Goal: Check status: Check status

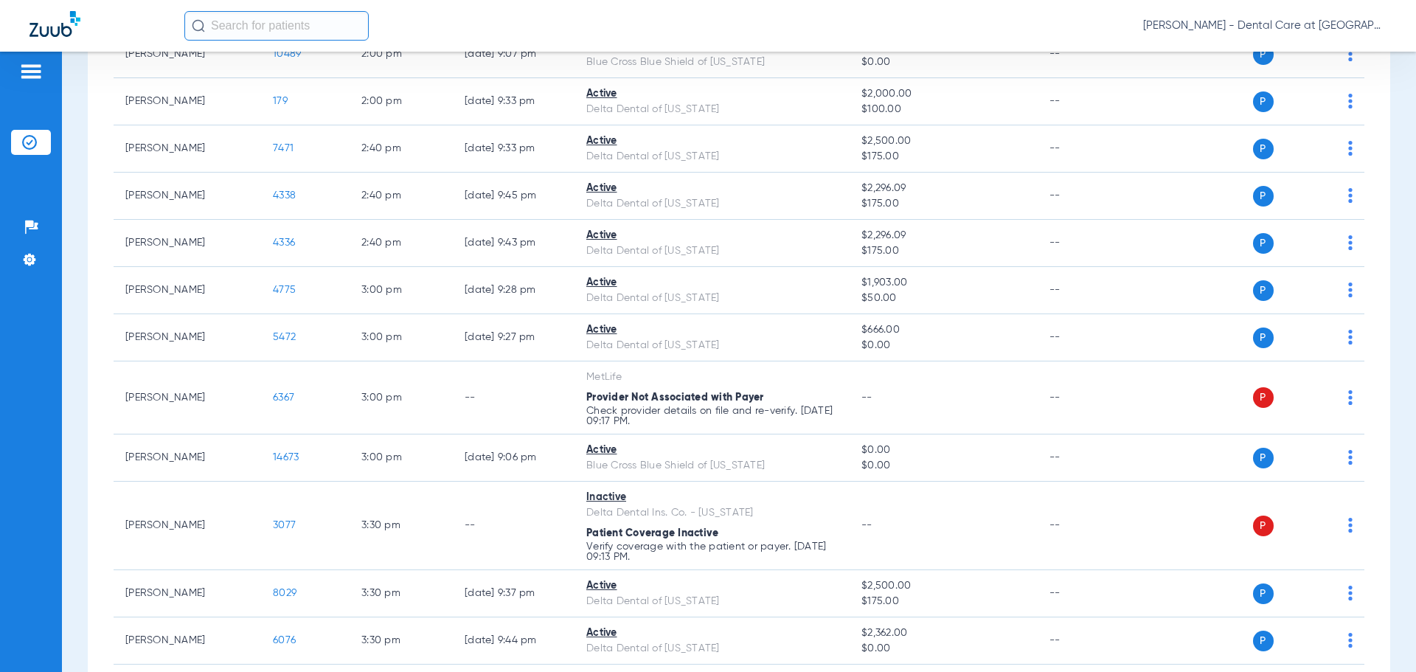
scroll to position [2397, 0]
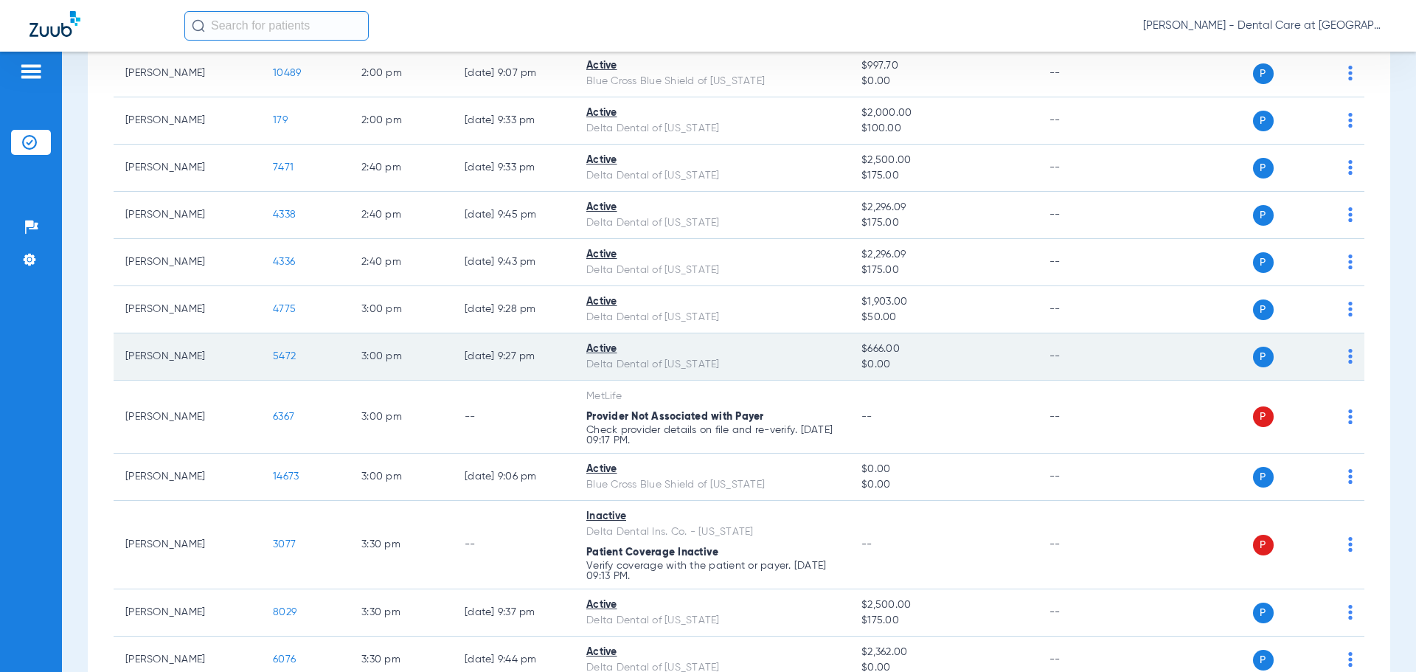
drag, startPoint x: 290, startPoint y: 417, endPoint x: 791, endPoint y: 335, distance: 507.4
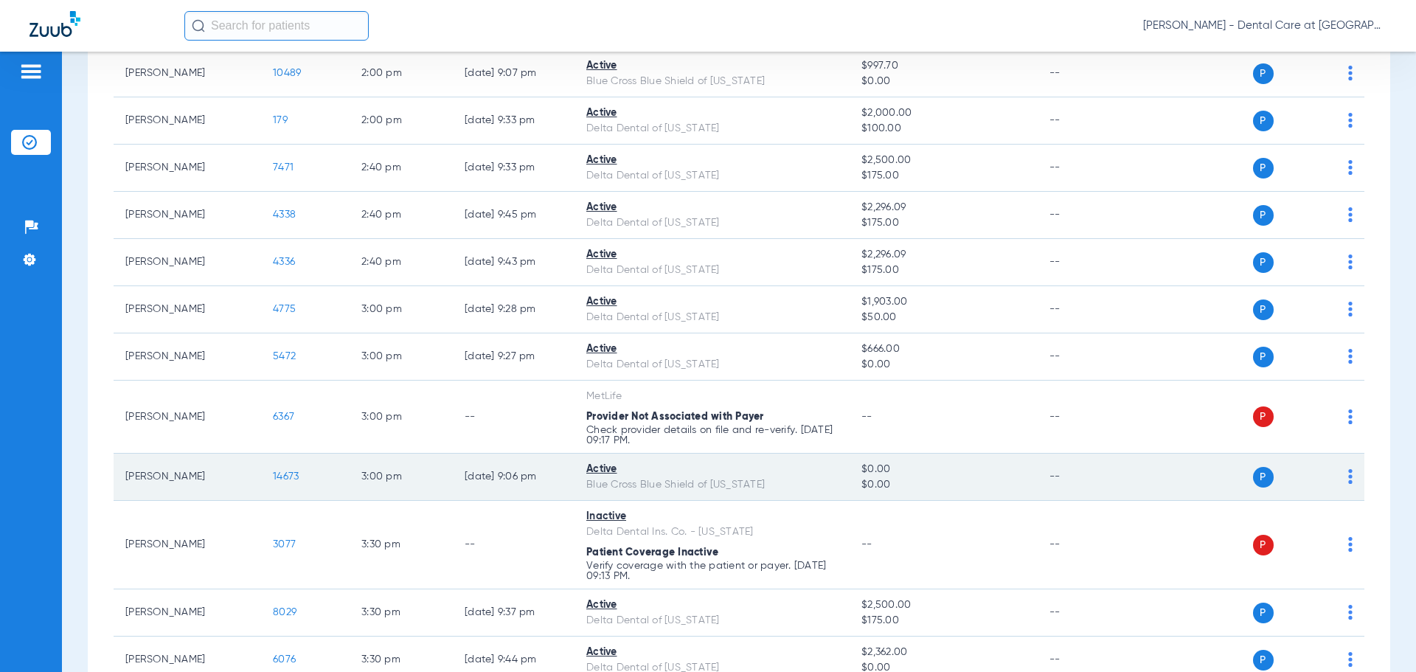
click at [793, 485] on div "Blue Cross Blue Shield of [US_STATE]" at bounding box center [711, 484] width 251 height 15
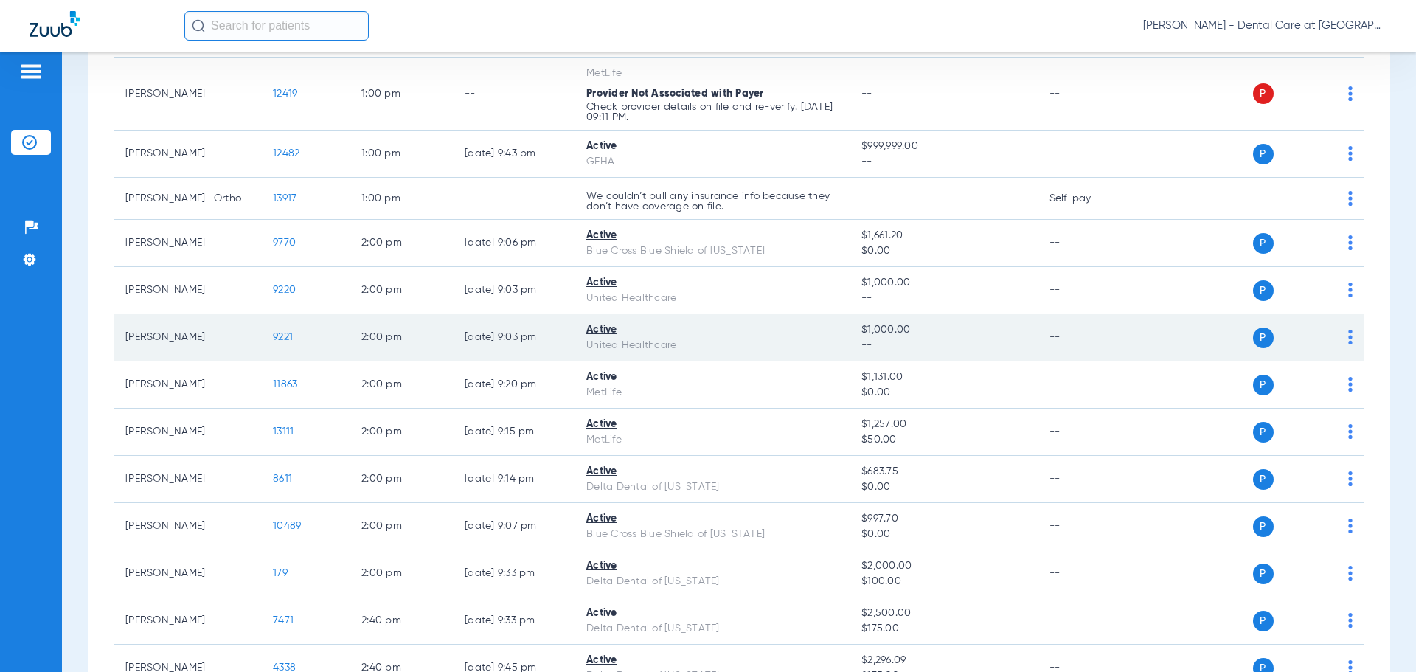
scroll to position [1807, 0]
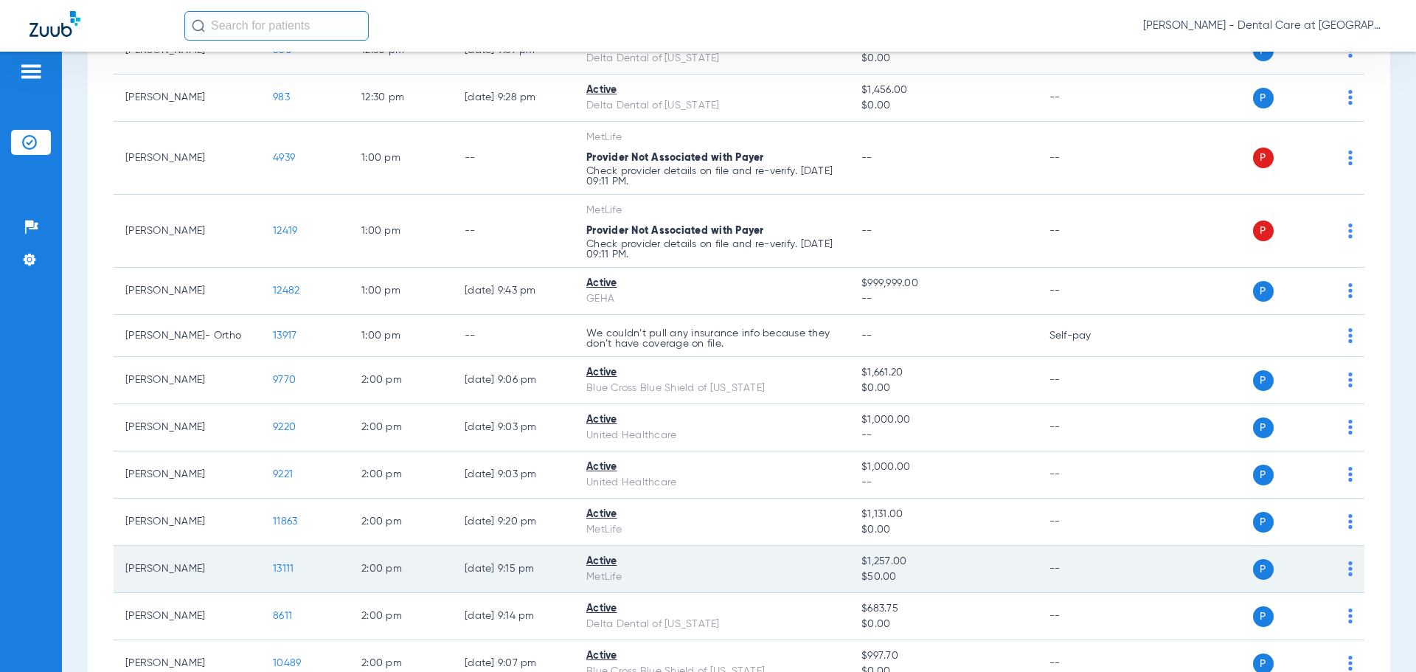
click at [279, 570] on span "13111" at bounding box center [283, 568] width 21 height 10
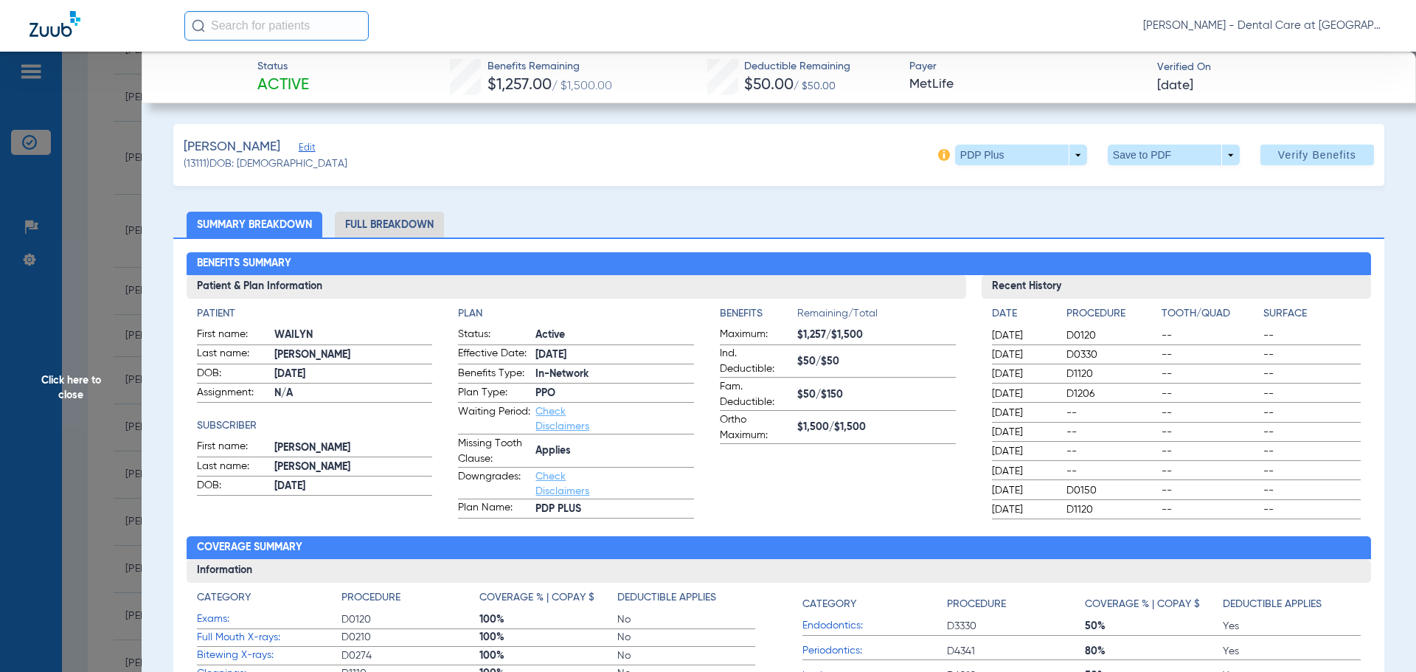
click at [378, 226] on li "Full Breakdown" at bounding box center [389, 225] width 109 height 26
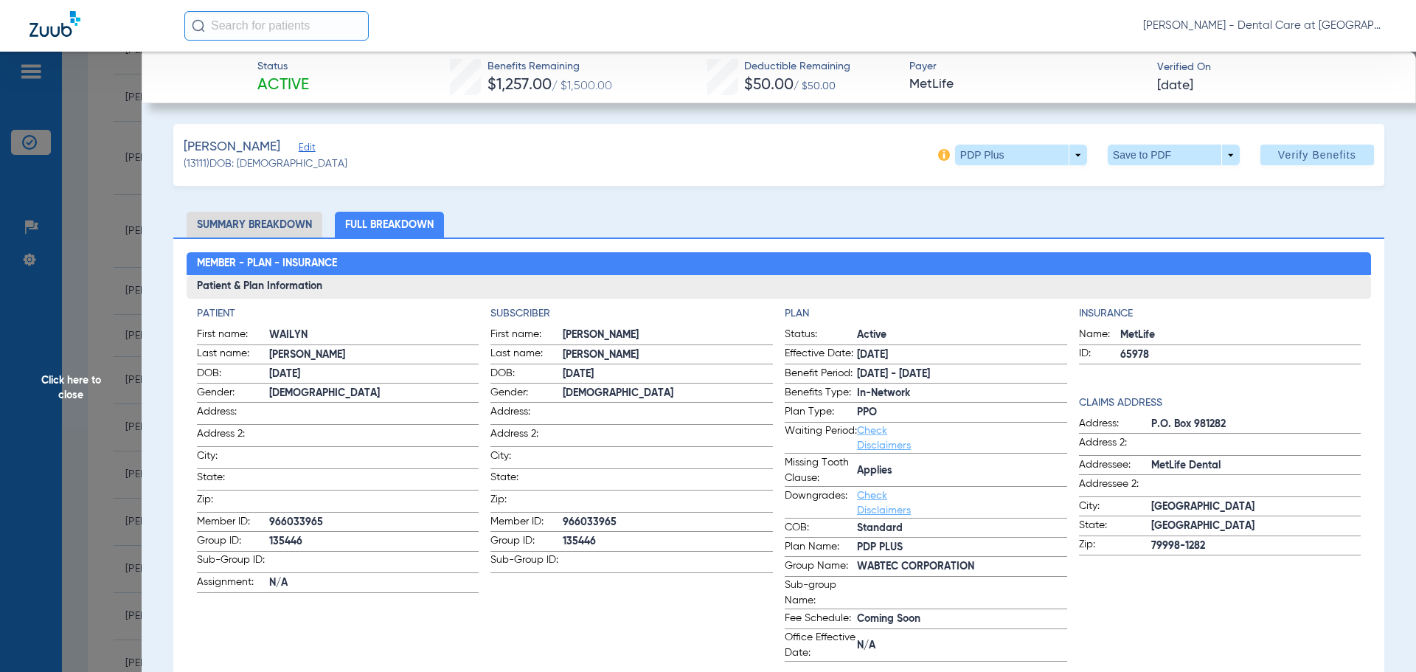
click at [64, 398] on span "Click here to close" at bounding box center [71, 388] width 142 height 672
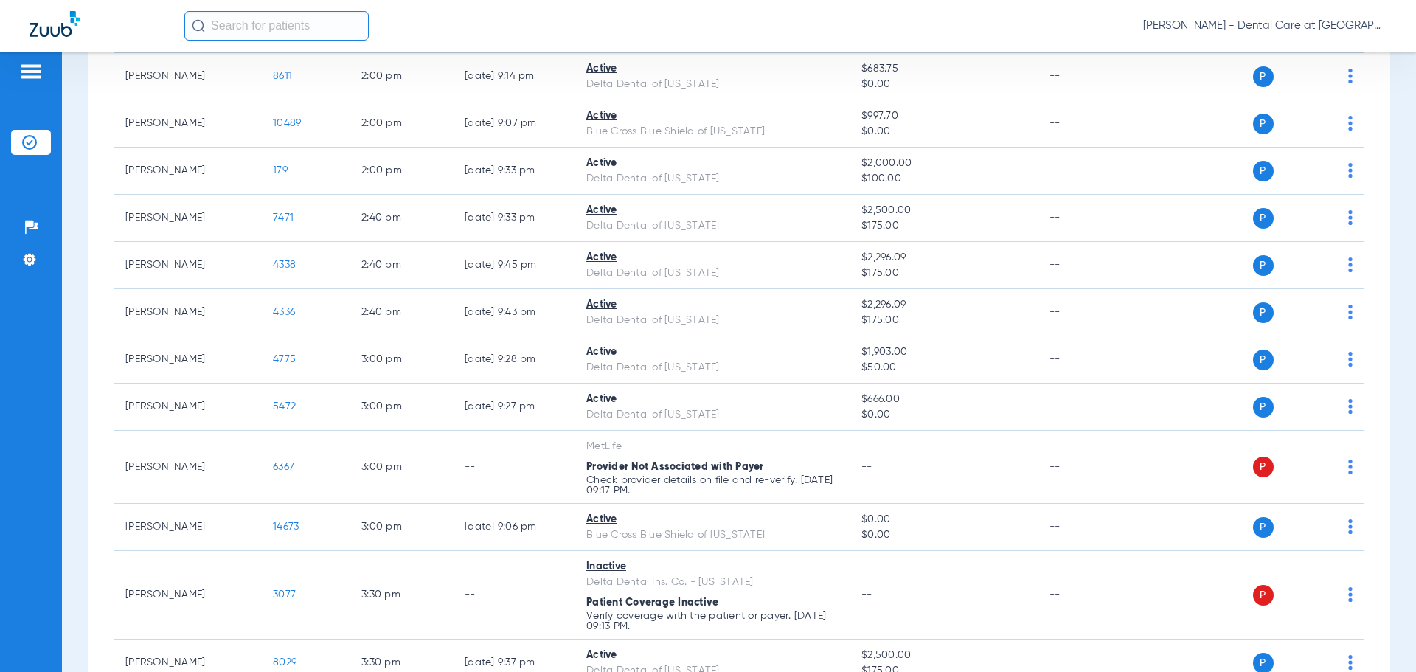
scroll to position [2397, 0]
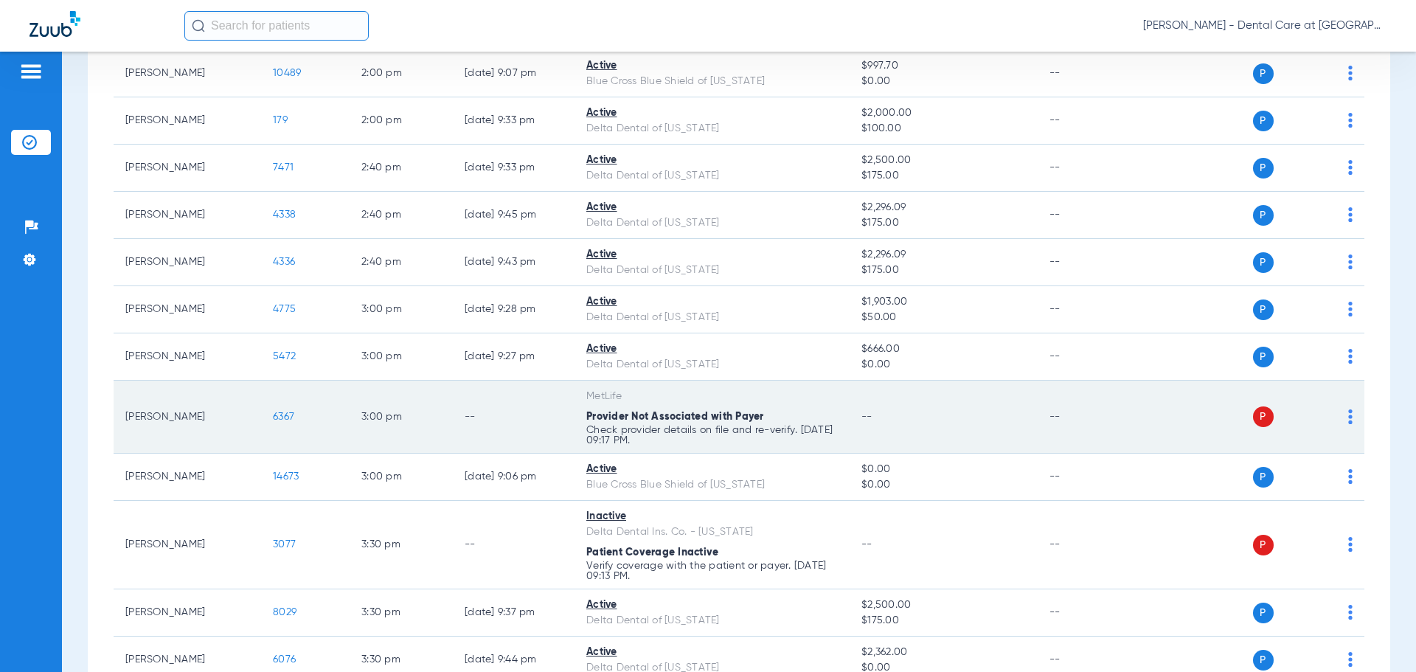
click at [286, 414] on span "6367" at bounding box center [283, 417] width 21 height 10
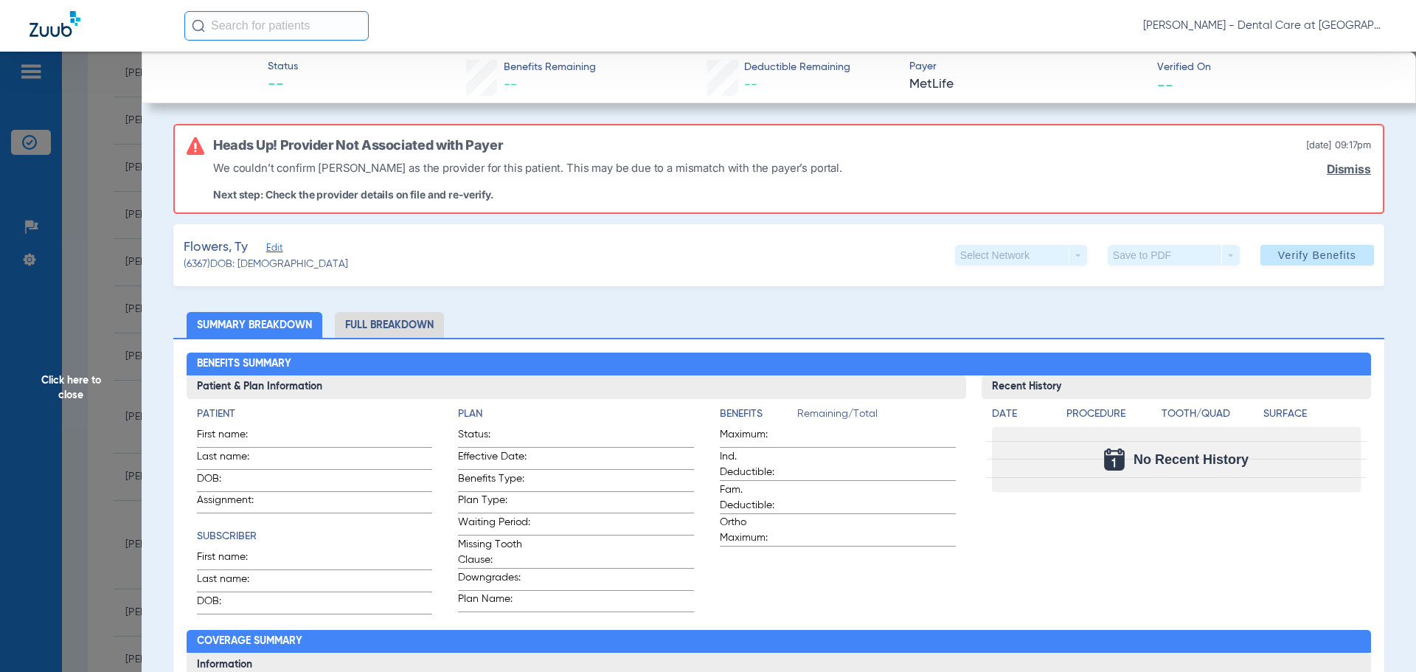
click at [353, 321] on li "Full Breakdown" at bounding box center [389, 325] width 109 height 26
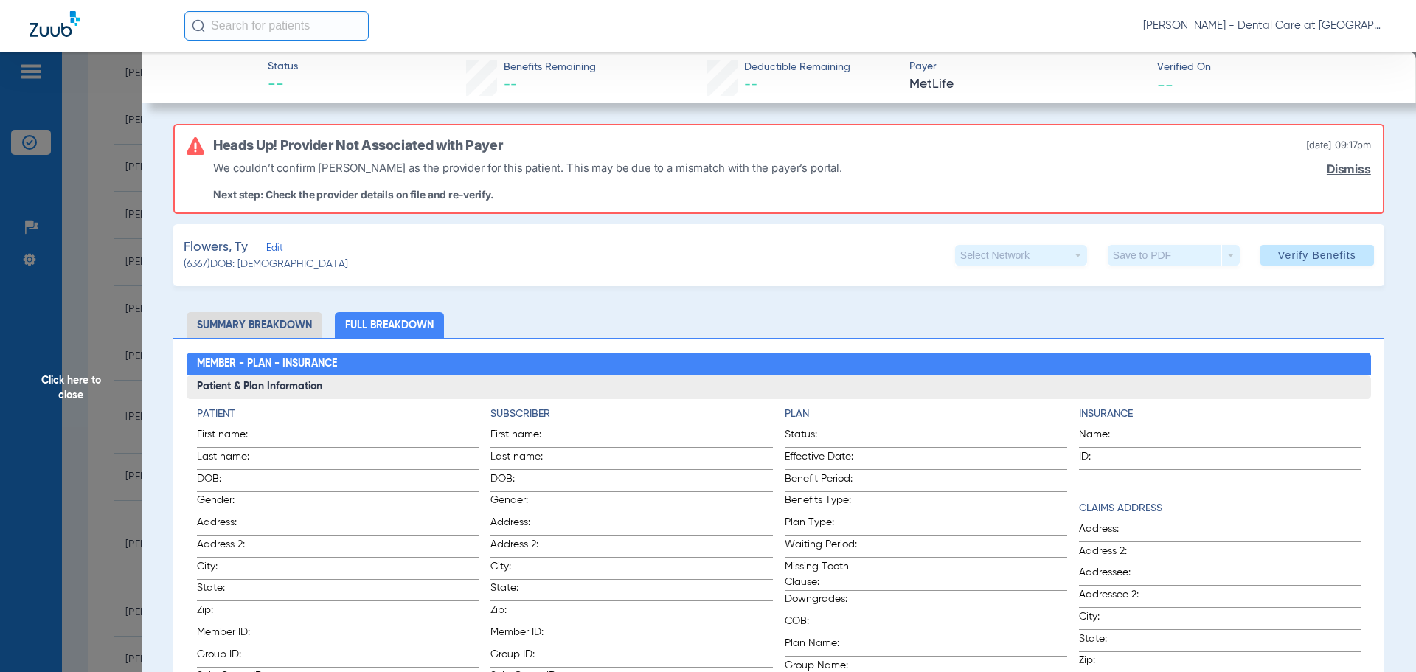
click at [98, 378] on span "Click here to close" at bounding box center [71, 388] width 142 height 672
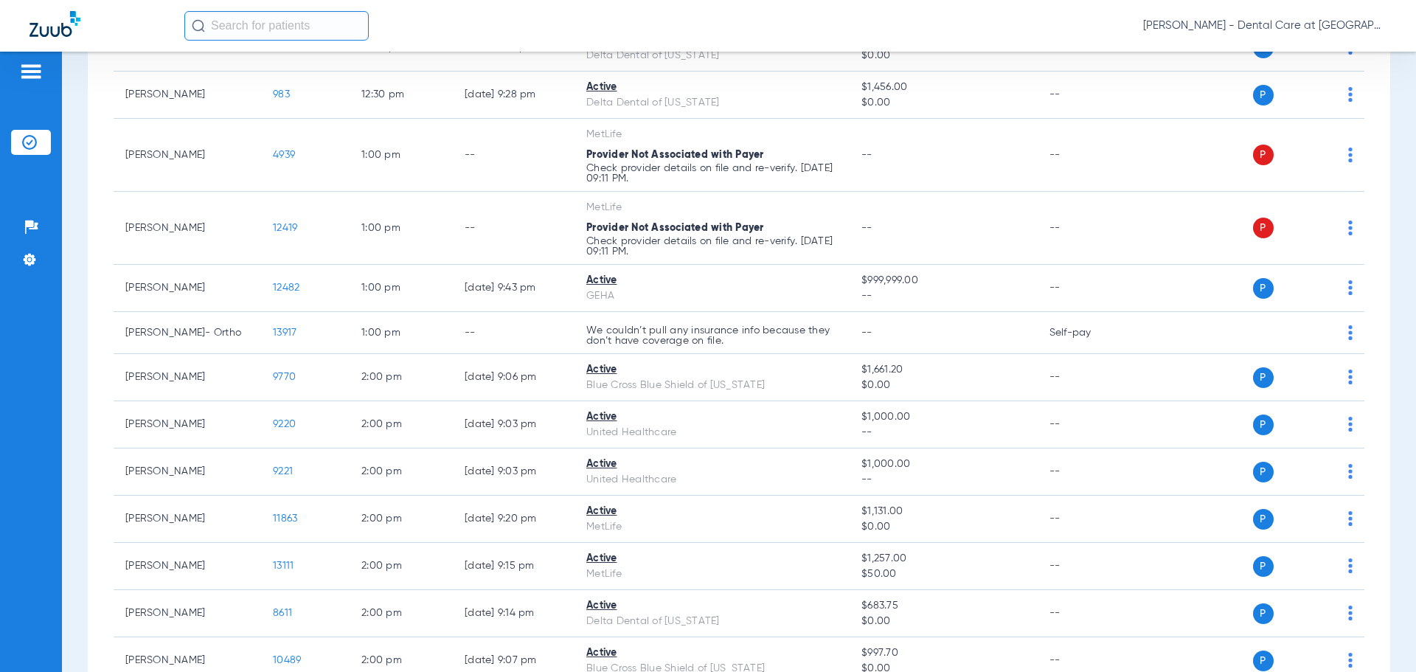
scroll to position [1807, 0]
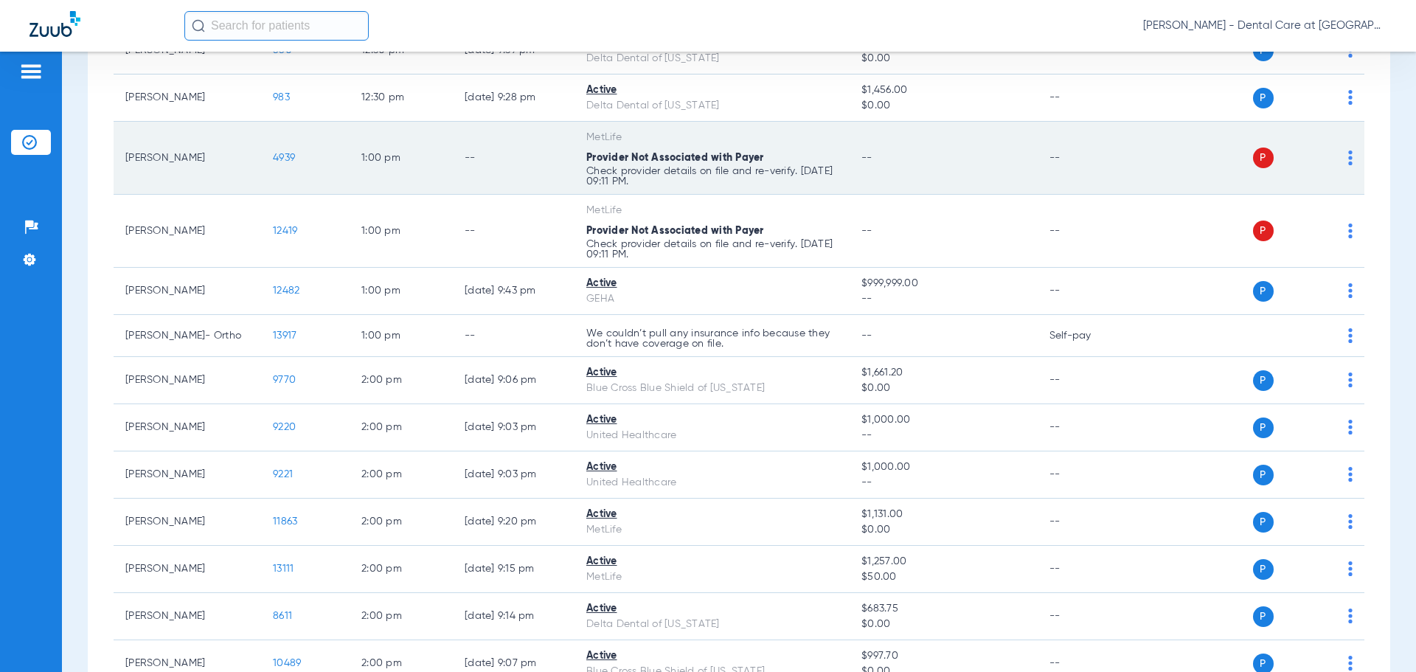
click at [279, 162] on span "4939" at bounding box center [284, 158] width 22 height 10
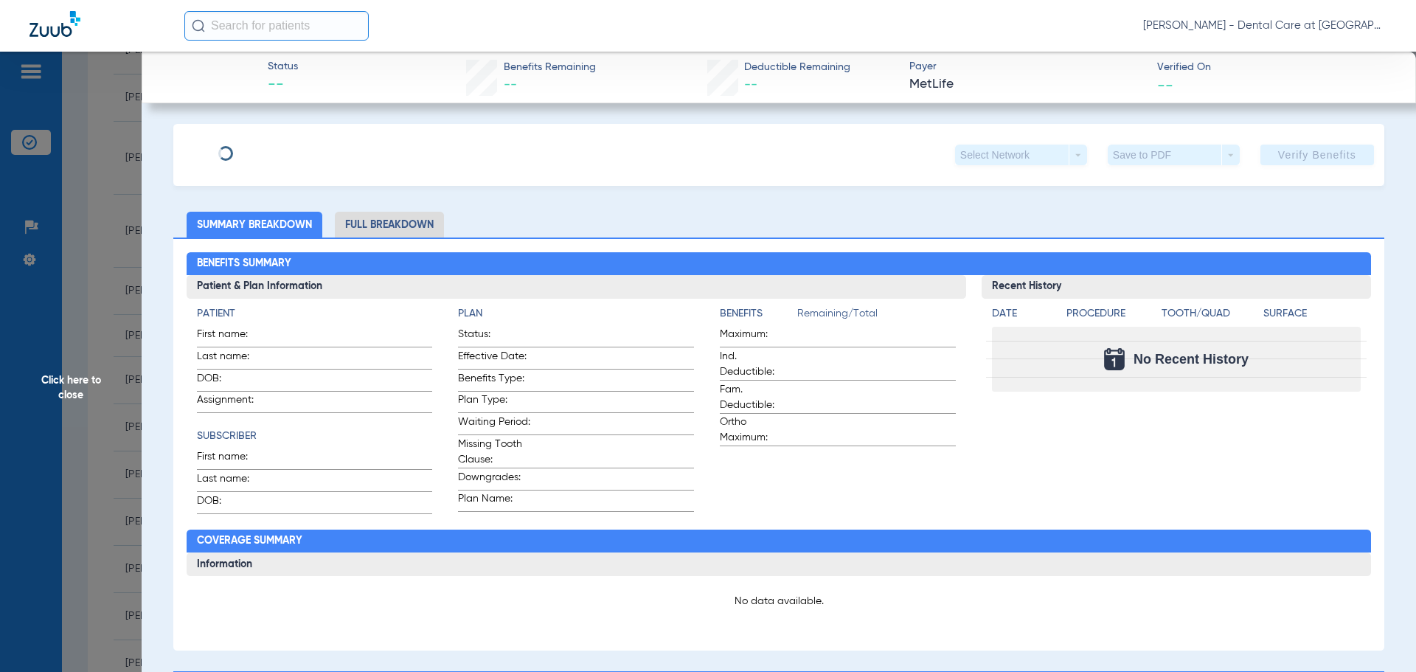
click at [423, 229] on div "Select Network arrow_drop_down Save to PDF arrow_drop_down Verify Benefits Subs…" at bounding box center [778, 668] width 1211 height 1089
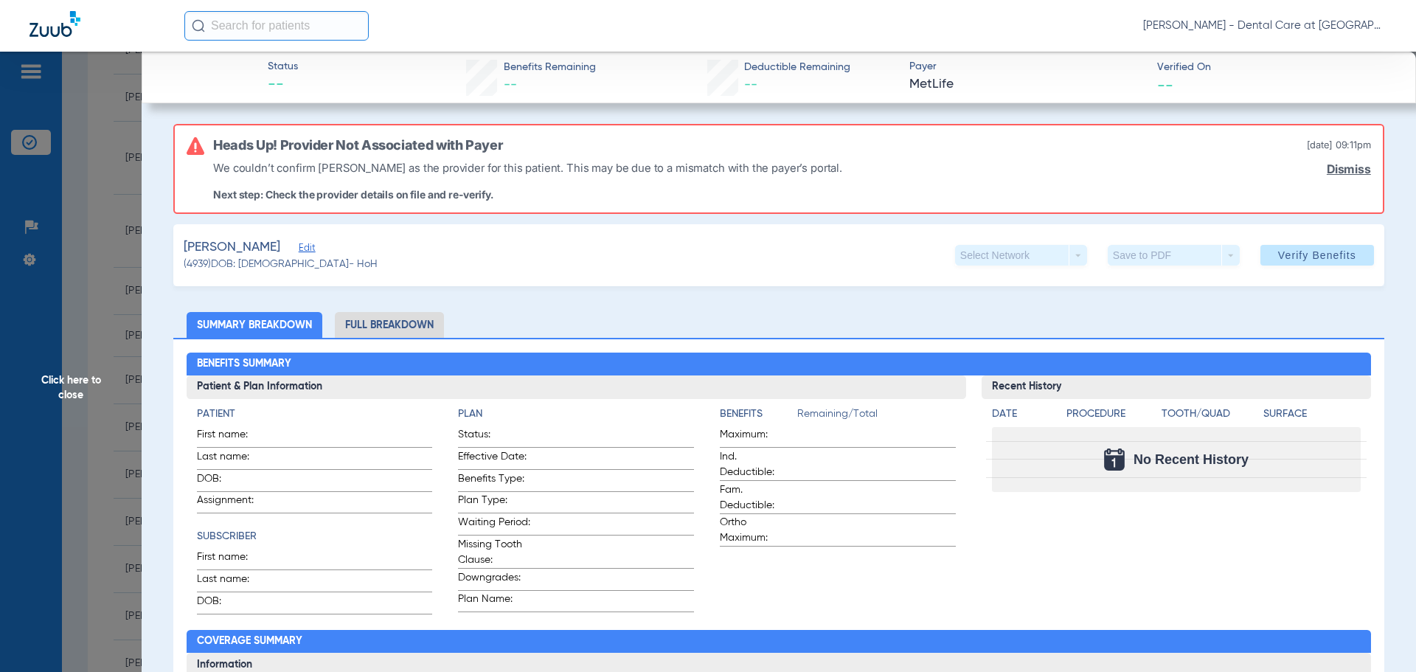
click at [85, 377] on span "Click here to close" at bounding box center [71, 388] width 142 height 672
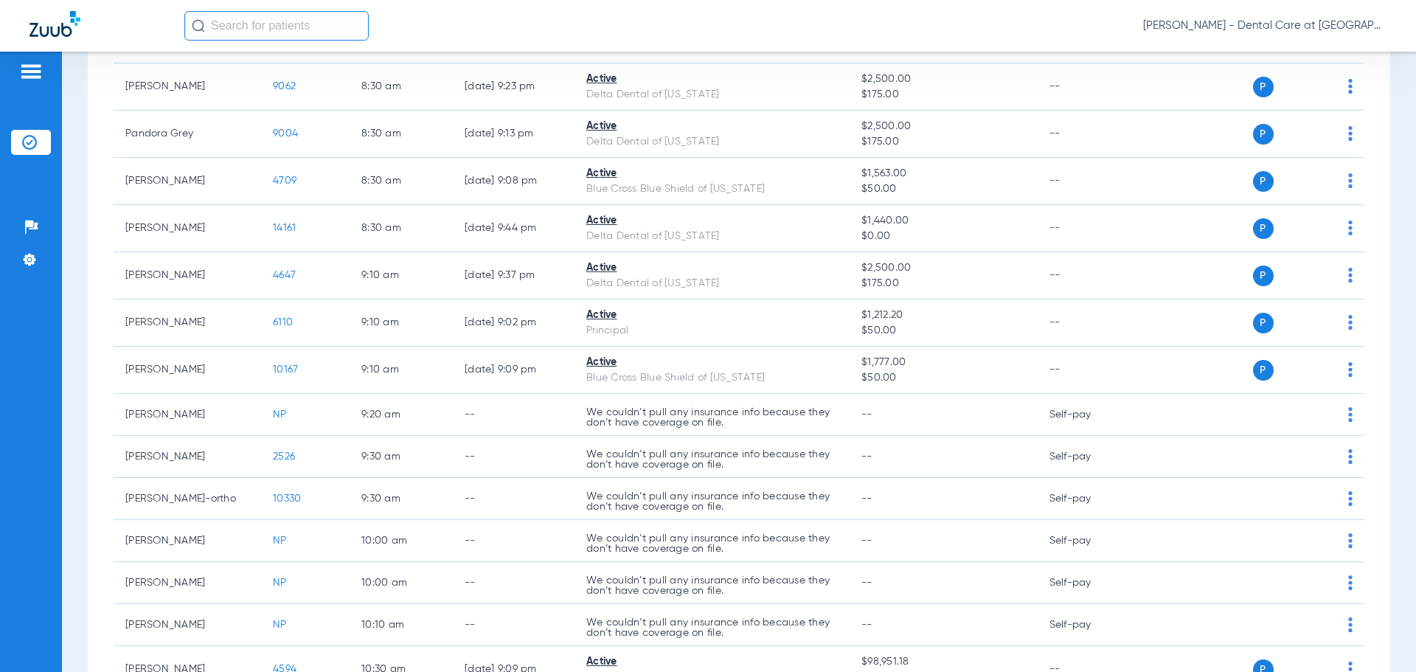
scroll to position [811, 0]
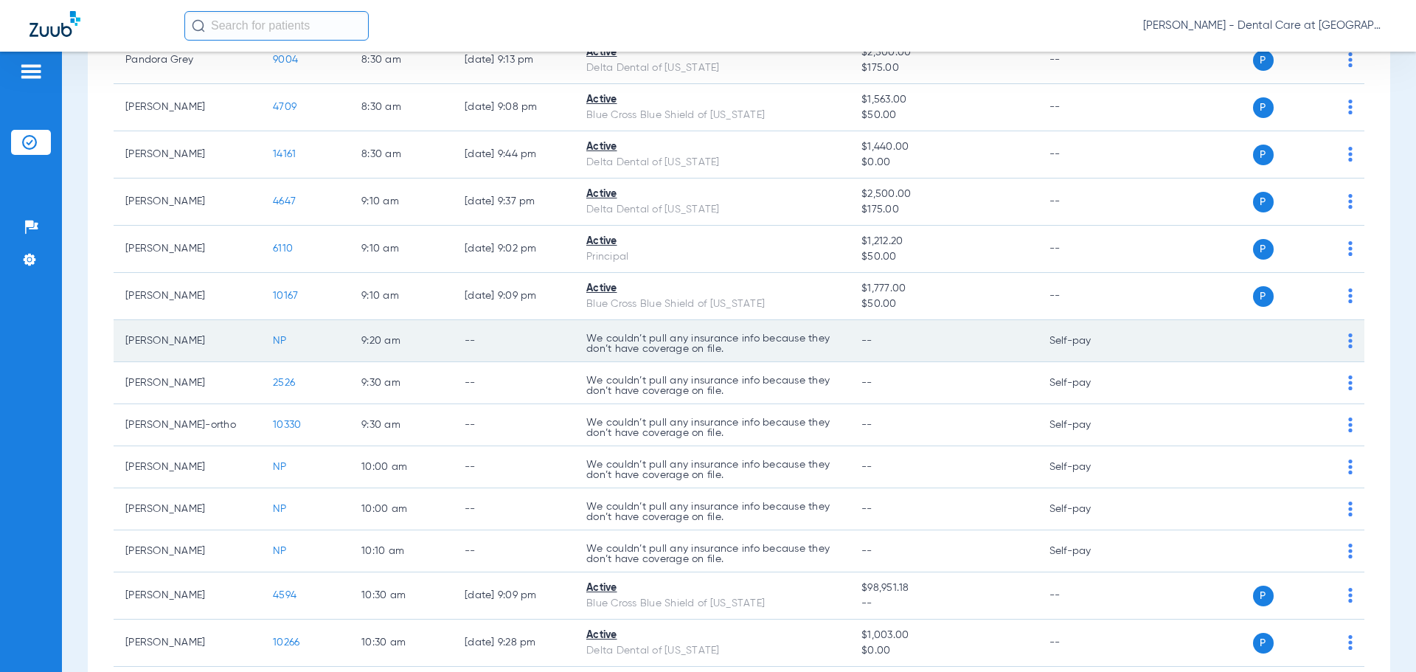
click at [535, 354] on td "--" at bounding box center [514, 341] width 122 height 42
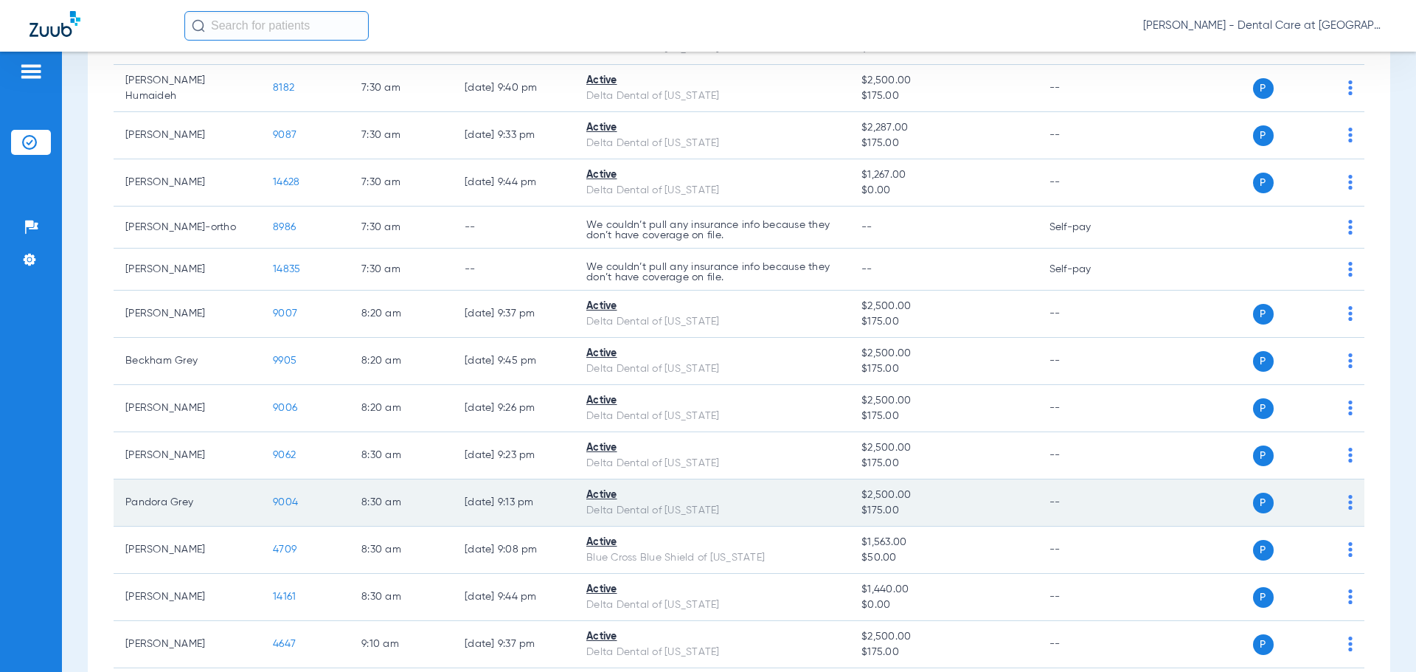
scroll to position [0, 0]
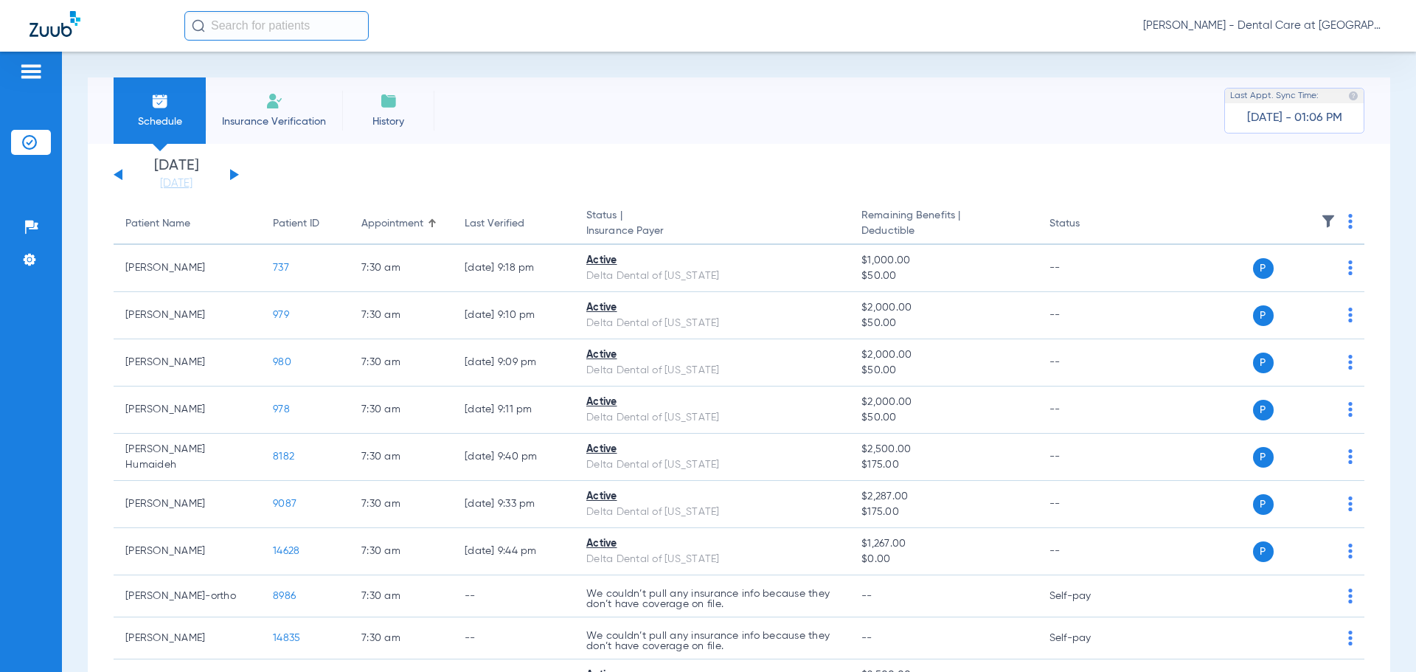
click at [230, 178] on button at bounding box center [234, 174] width 9 height 11
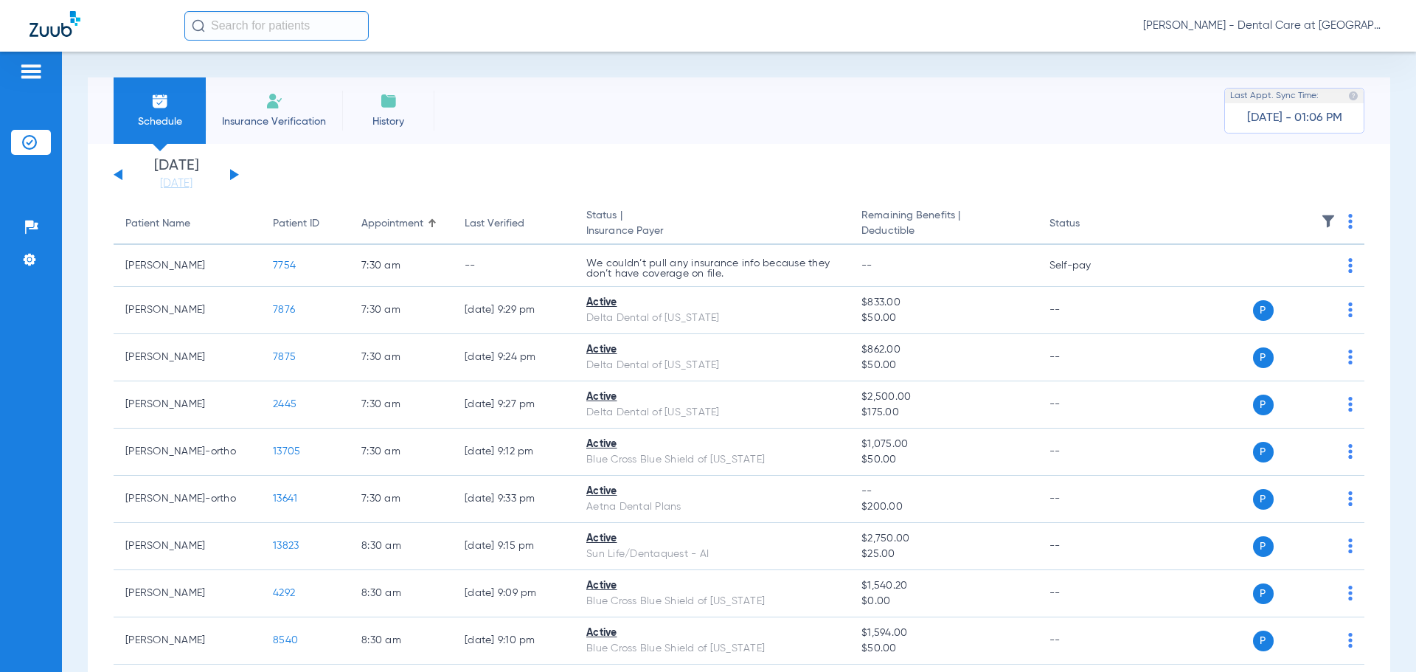
click at [232, 178] on button at bounding box center [234, 174] width 9 height 11
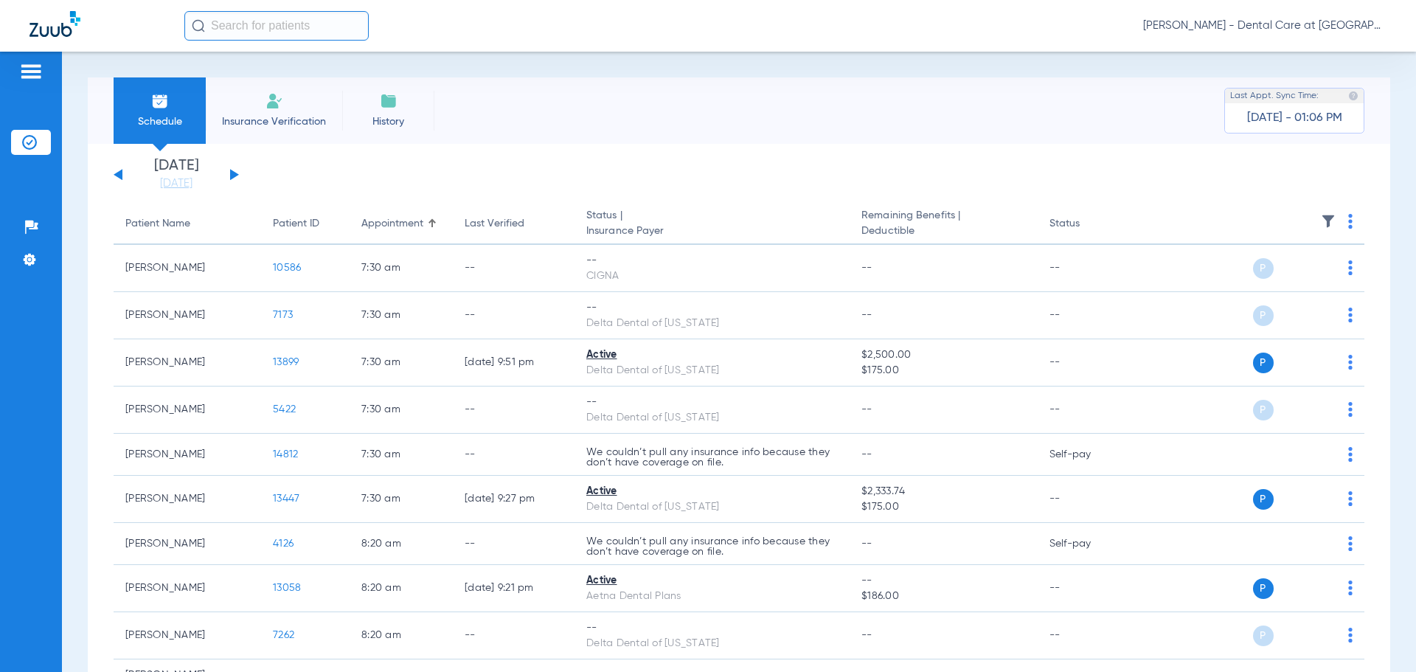
click at [120, 174] on button at bounding box center [118, 174] width 9 height 11
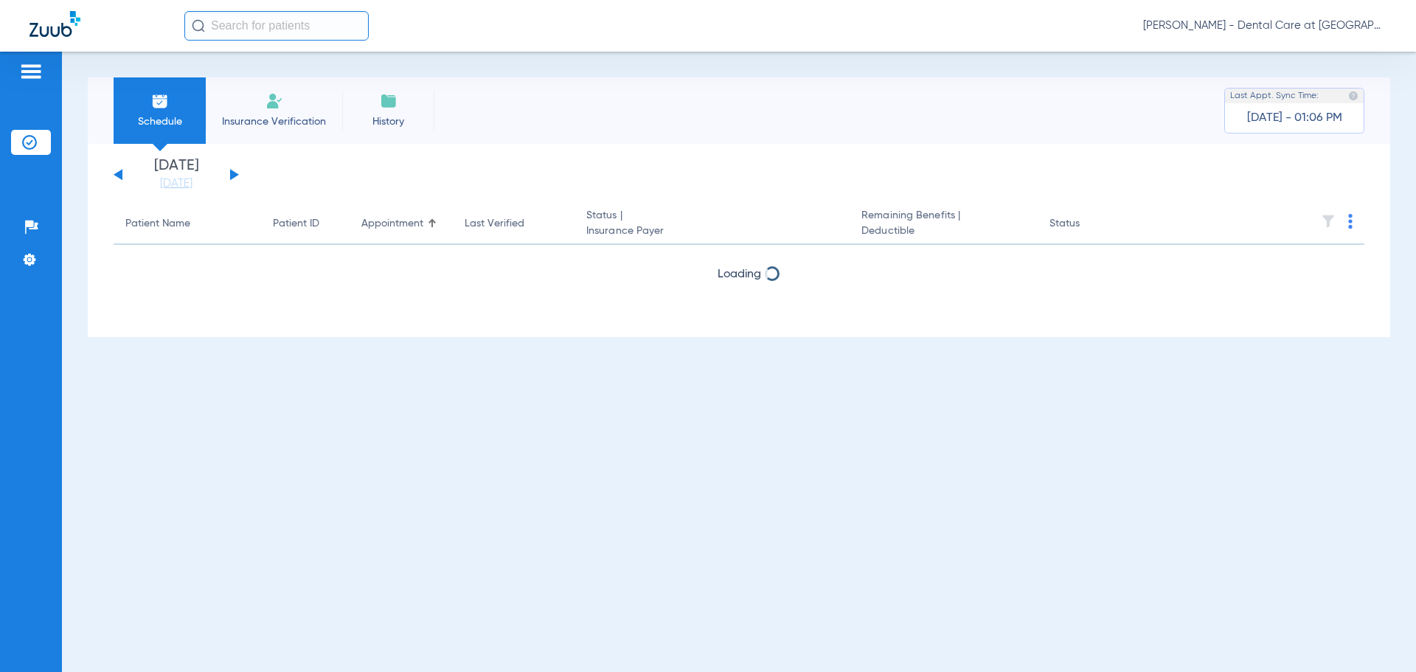
click at [120, 174] on button at bounding box center [118, 174] width 9 height 11
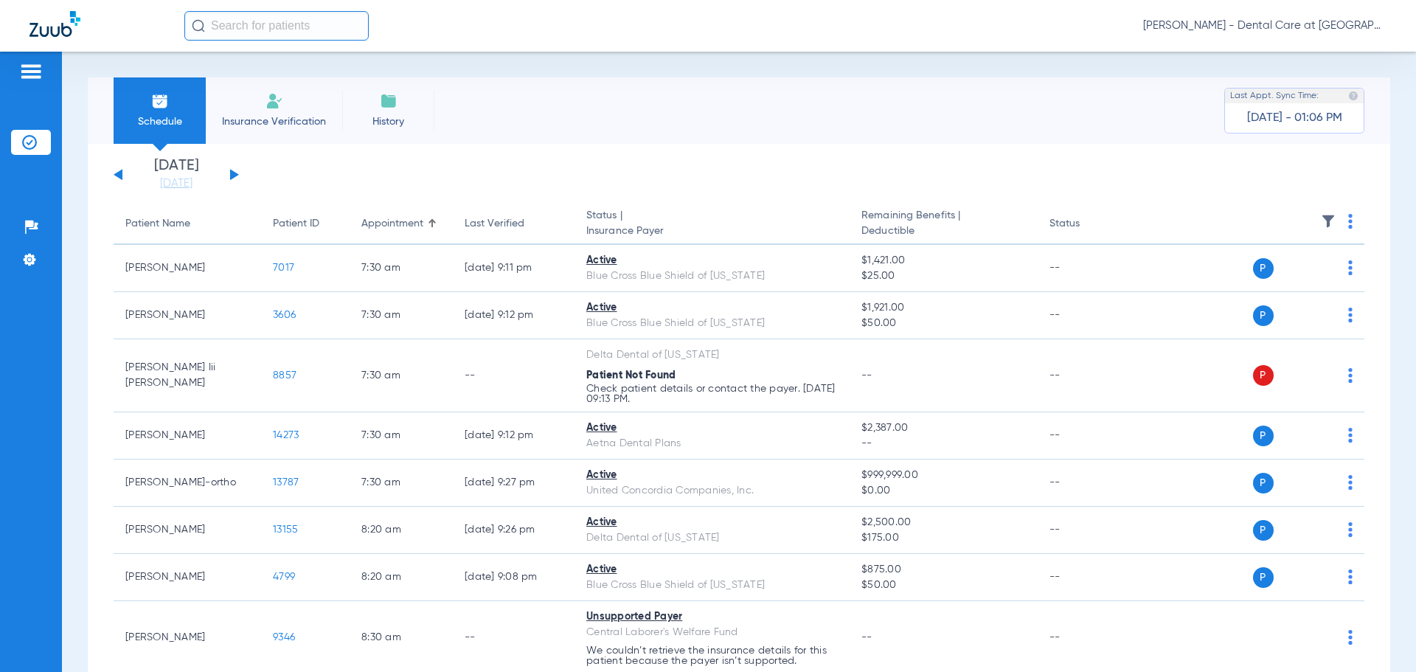
click at [114, 180] on div "[DATE] [DATE] [DATE] [DATE] [DATE] [DATE] [DATE] [DATE] [DATE] [DATE] [DATE] [D…" at bounding box center [176, 175] width 125 height 32
click at [124, 178] on div "[DATE] [DATE] [DATE] [DATE] [DATE] [DATE] [DATE] [DATE] [DATE] [DATE] [DATE] [D…" at bounding box center [176, 175] width 125 height 32
click at [114, 172] on div "[DATE] [DATE] [DATE] [DATE] [DATE] [DATE] [DATE] [DATE] [DATE] [DATE] [DATE] [D…" at bounding box center [176, 175] width 125 height 32
click at [115, 174] on button at bounding box center [118, 174] width 9 height 11
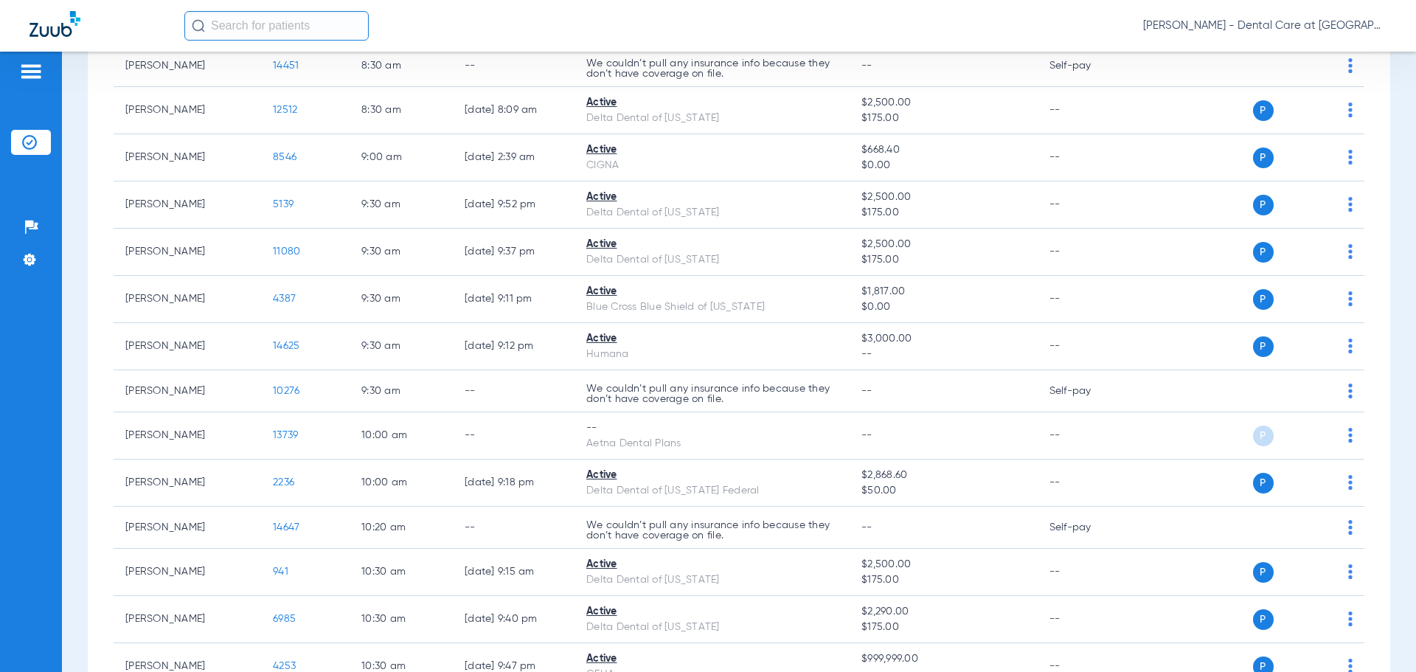
scroll to position [516, 0]
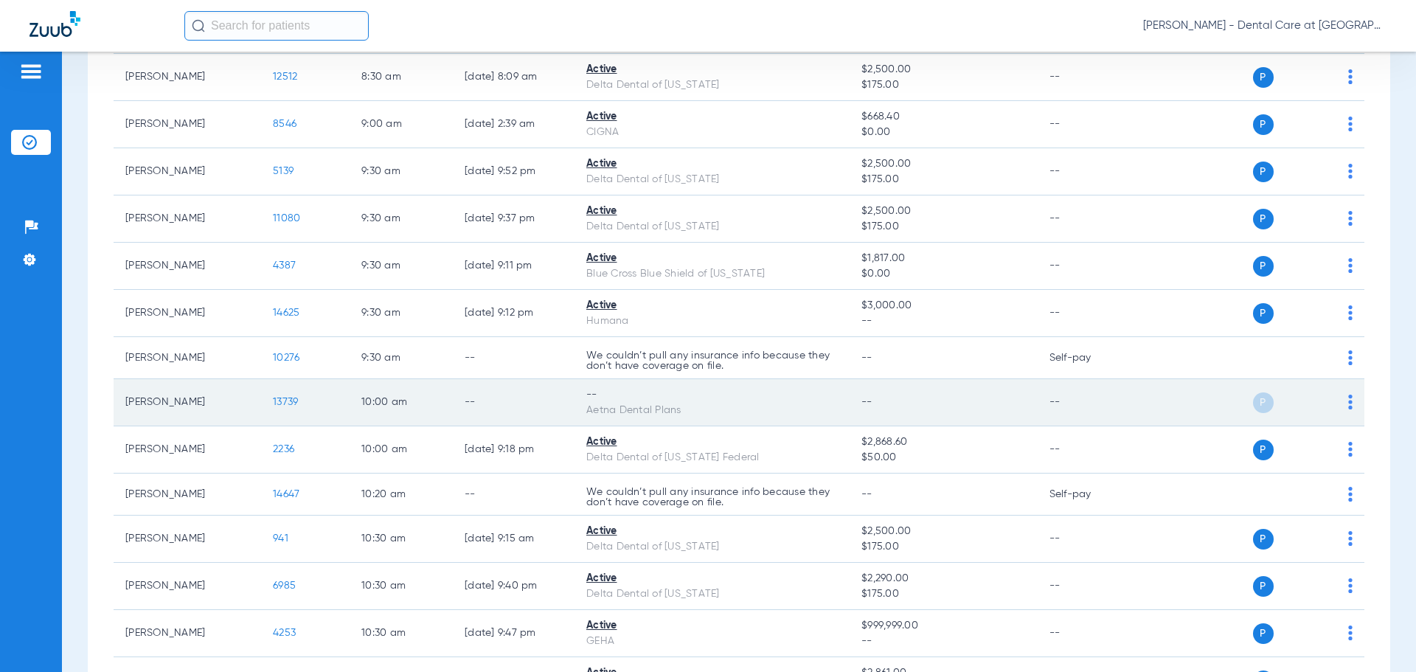
click at [728, 406] on div "Aetna Dental Plans" at bounding box center [711, 410] width 251 height 15
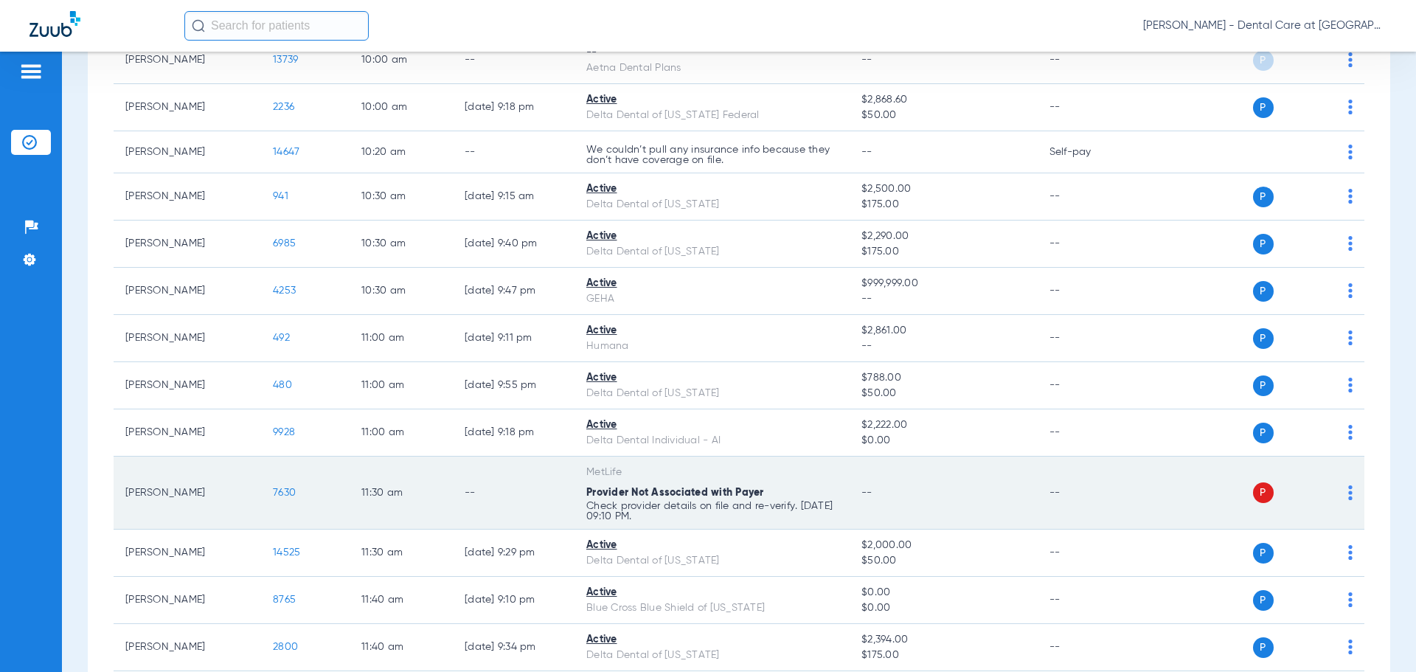
scroll to position [885, 0]
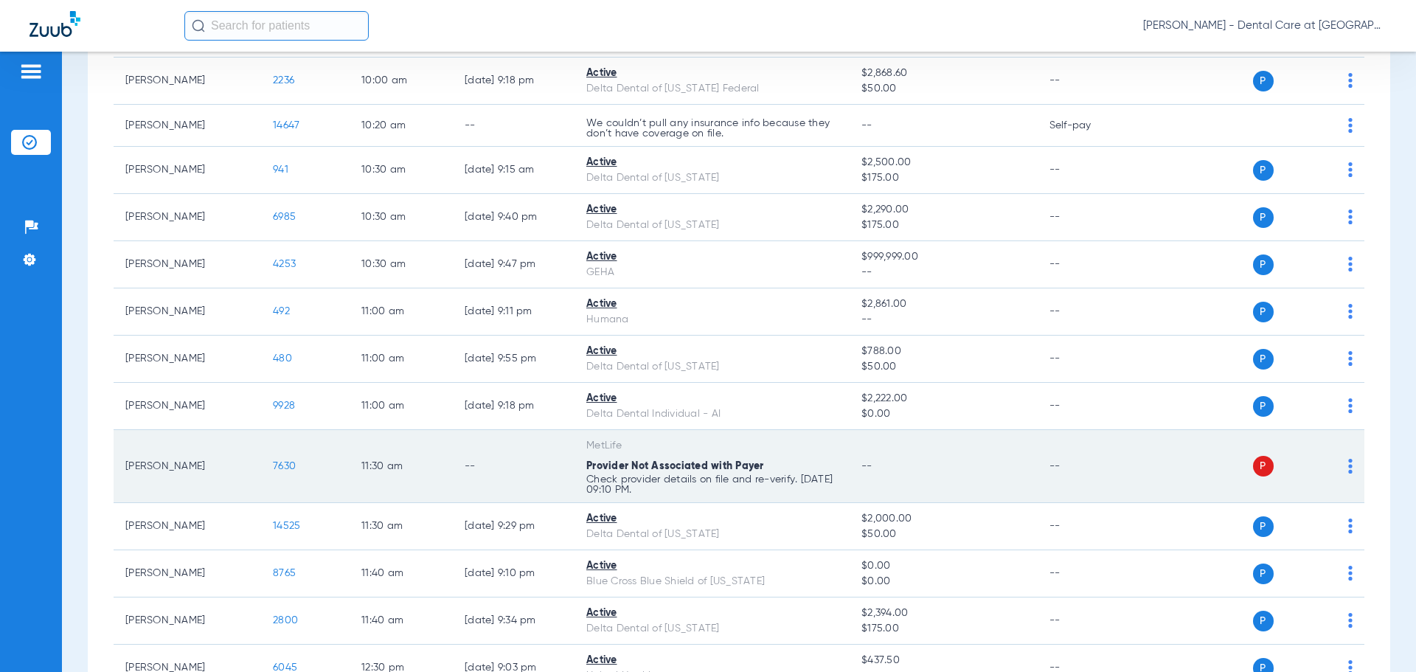
click at [283, 463] on span "7630" at bounding box center [284, 466] width 23 height 10
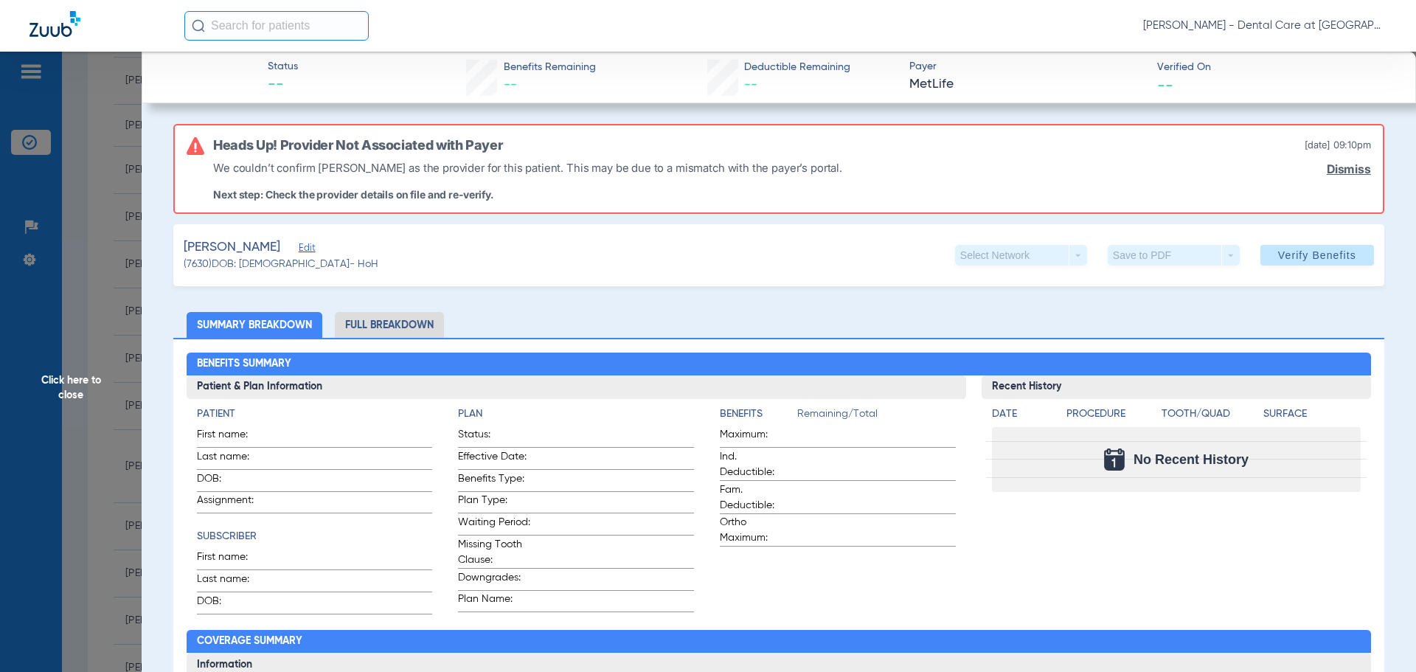
click at [398, 322] on li "Full Breakdown" at bounding box center [389, 325] width 109 height 26
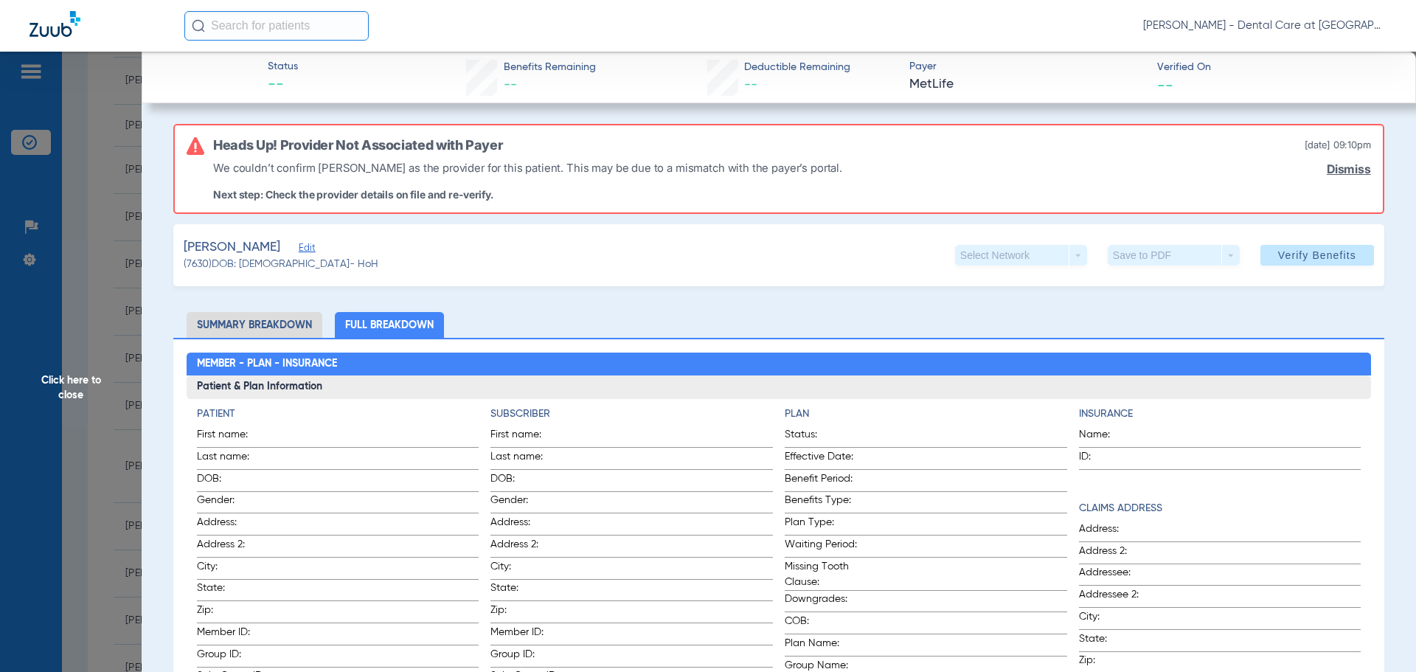
click at [81, 395] on span "Click here to close" at bounding box center [71, 388] width 142 height 672
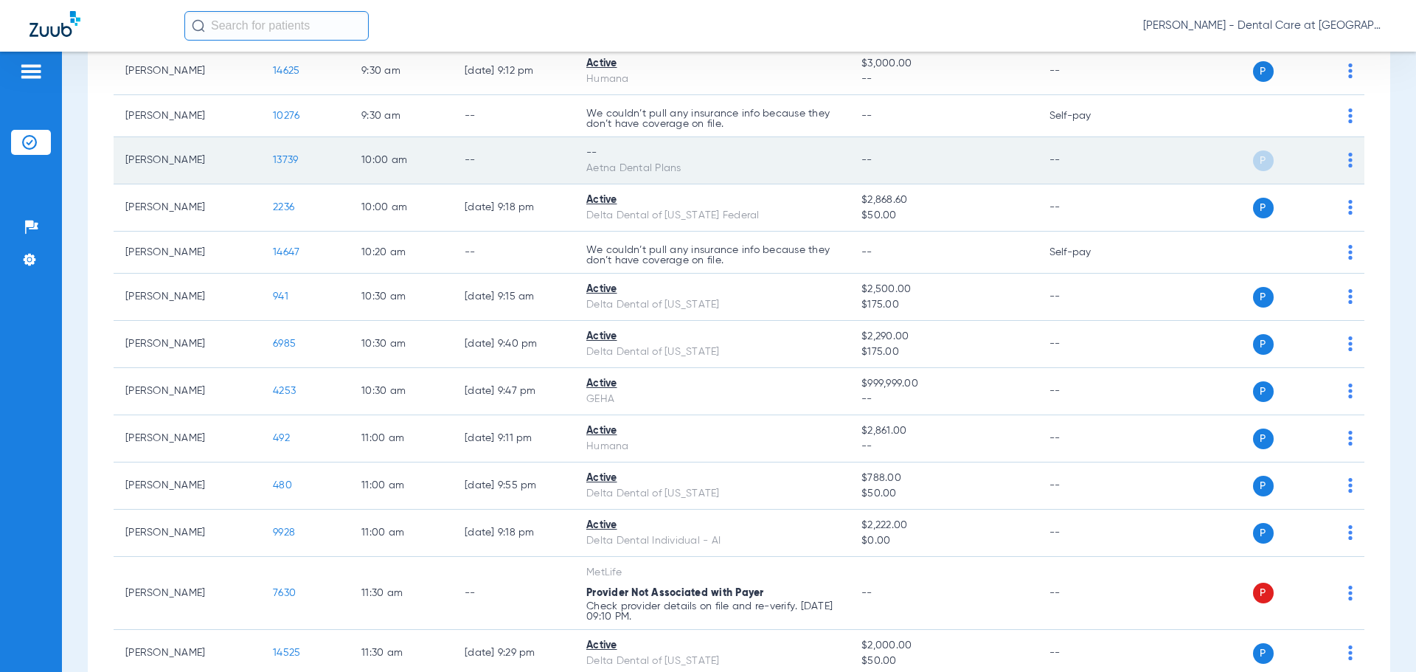
scroll to position [940, 0]
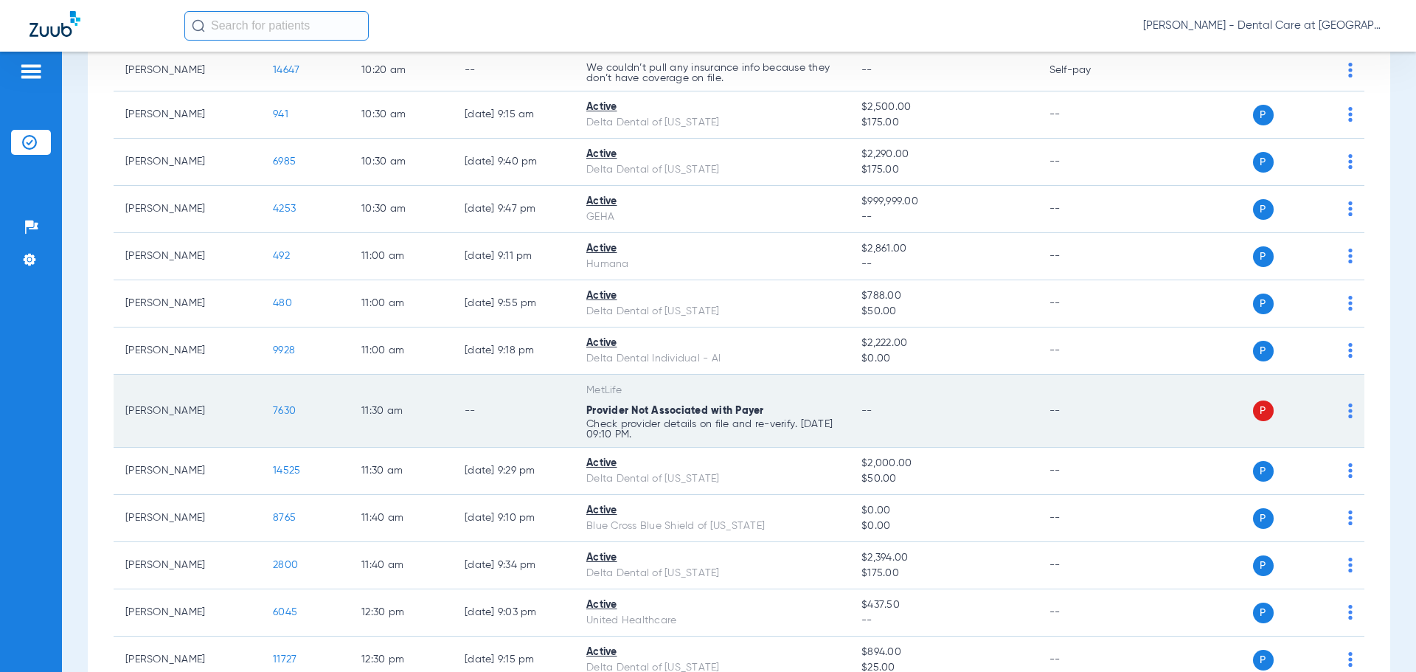
click at [841, 406] on td "MetLife Provider Not Associated with Payer Check provider details on file and r…" at bounding box center [712, 411] width 275 height 73
